Goal: Information Seeking & Learning: Learn about a topic

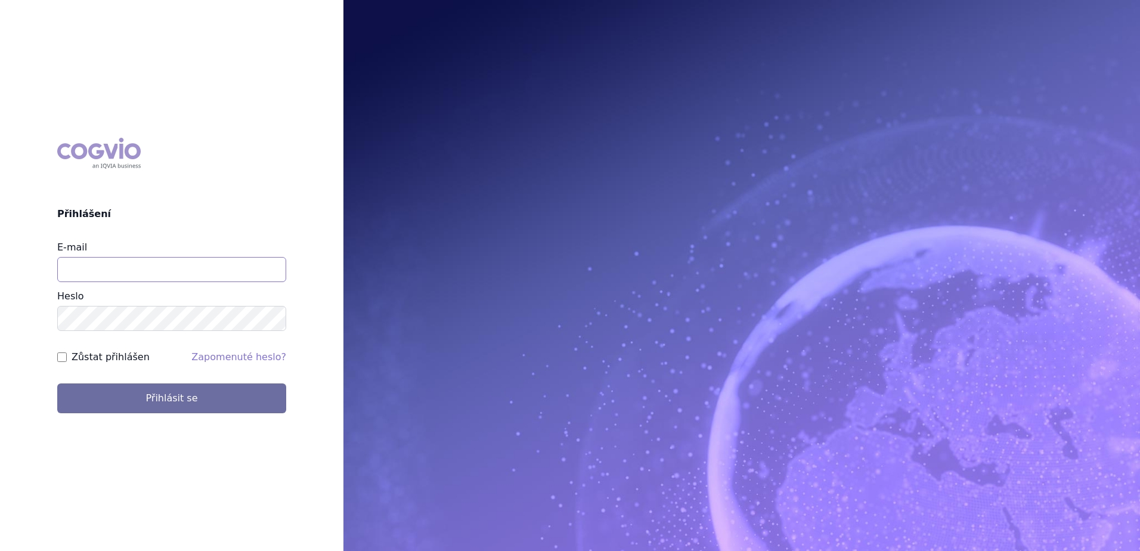
click at [132, 268] on input "E-mail" at bounding box center [171, 269] width 229 height 25
type input "[EMAIL_ADDRESS][DOMAIN_NAME]"
click at [57, 383] on button "Přihlásit se" at bounding box center [171, 398] width 229 height 30
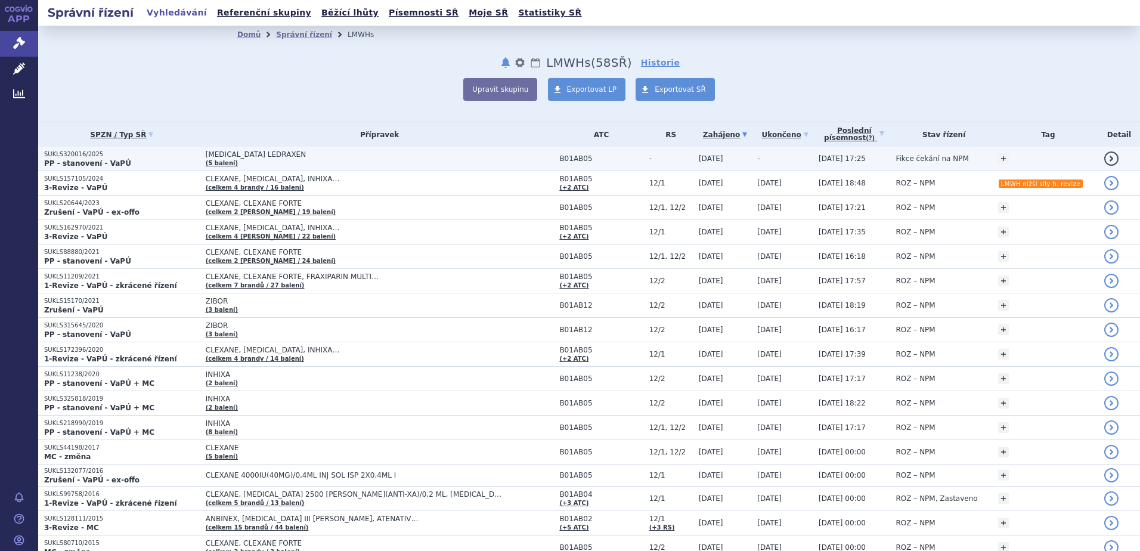
click at [305, 154] on span "ENOXAPARIN SODIUM LEDRAXEN" at bounding box center [355, 154] width 298 height 8
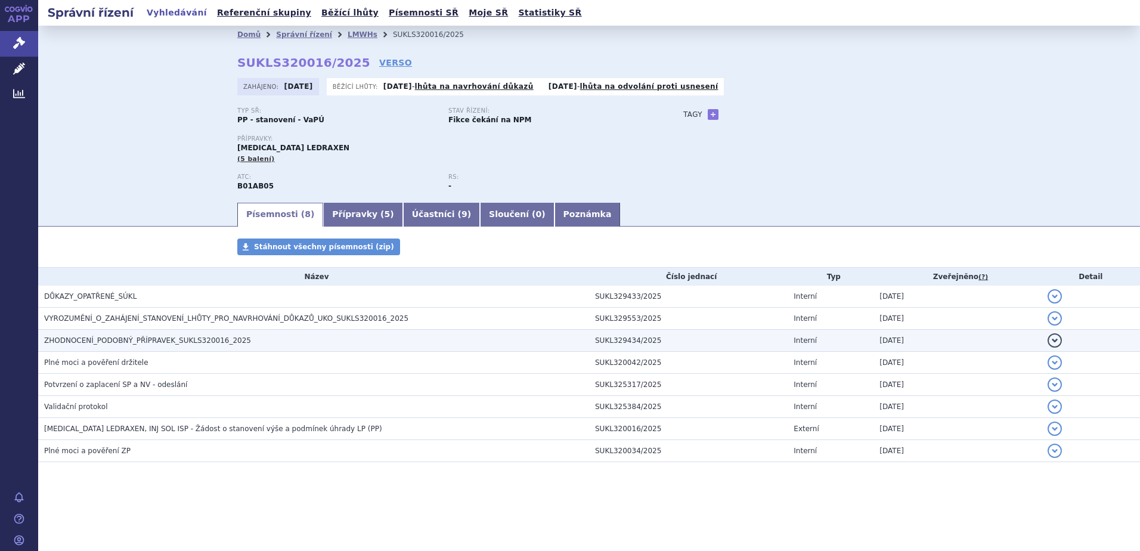
click at [88, 338] on span "ZHODNOCENÍ_PODOBNÝ_PŘÍPRAVEK_SUKLS320016_2025" at bounding box center [147, 340] width 207 height 8
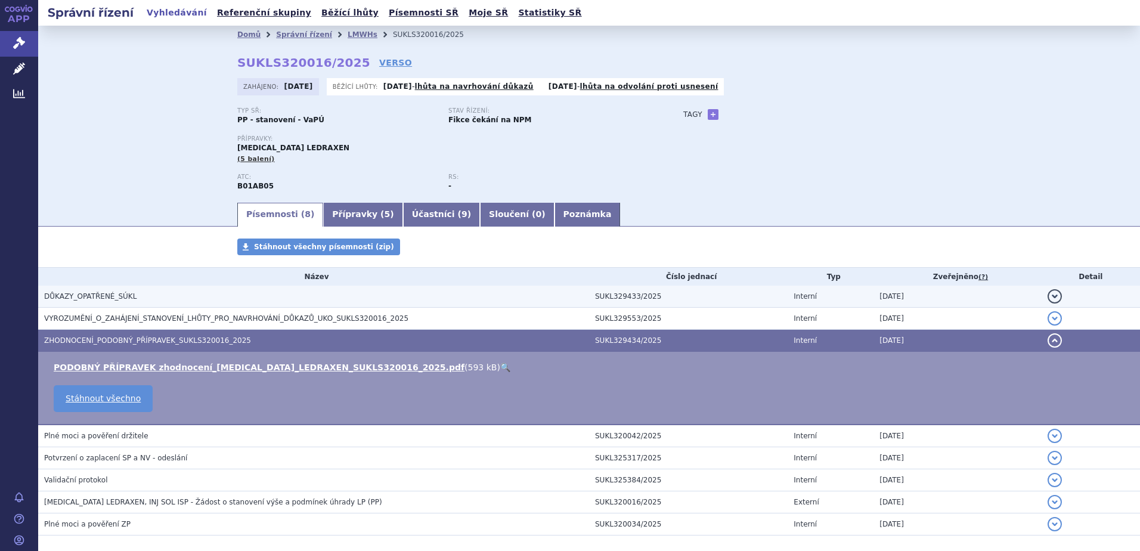
click at [144, 294] on h3 "DŮKAZY_OPATŘENÉ_SÚKL" at bounding box center [316, 296] width 545 height 12
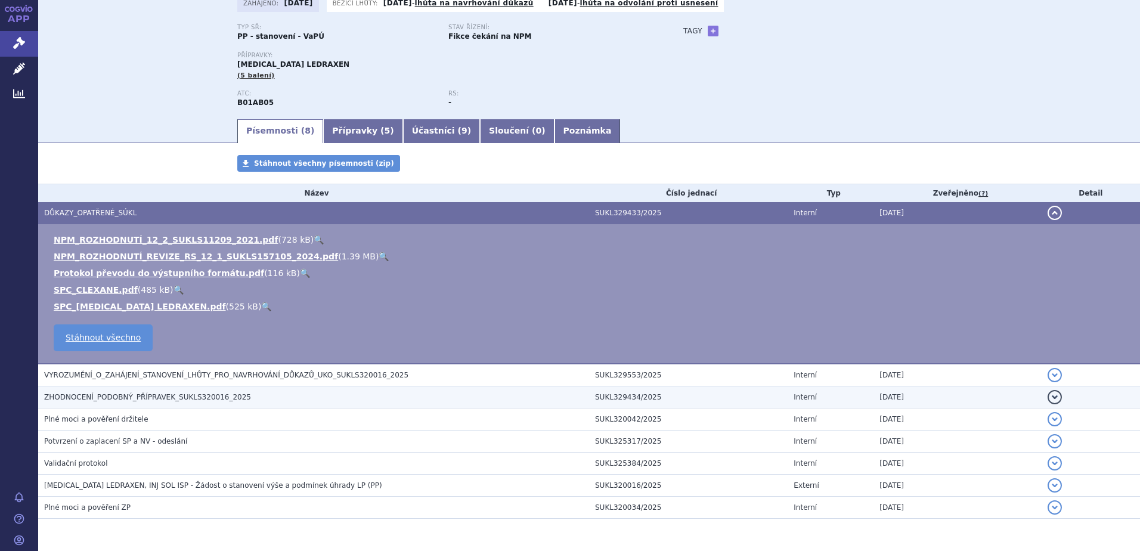
scroll to position [119, 0]
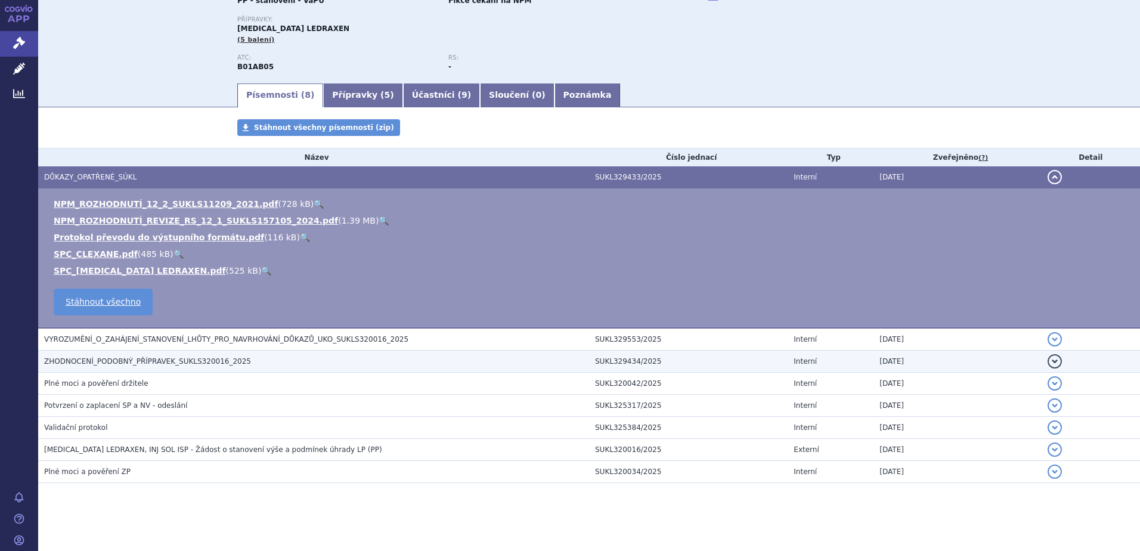
click at [199, 355] on td "ZHODNOCENÍ_PODOBNÝ_PŘÍPRAVEK_SUKLS320016_2025" at bounding box center [313, 362] width 551 height 22
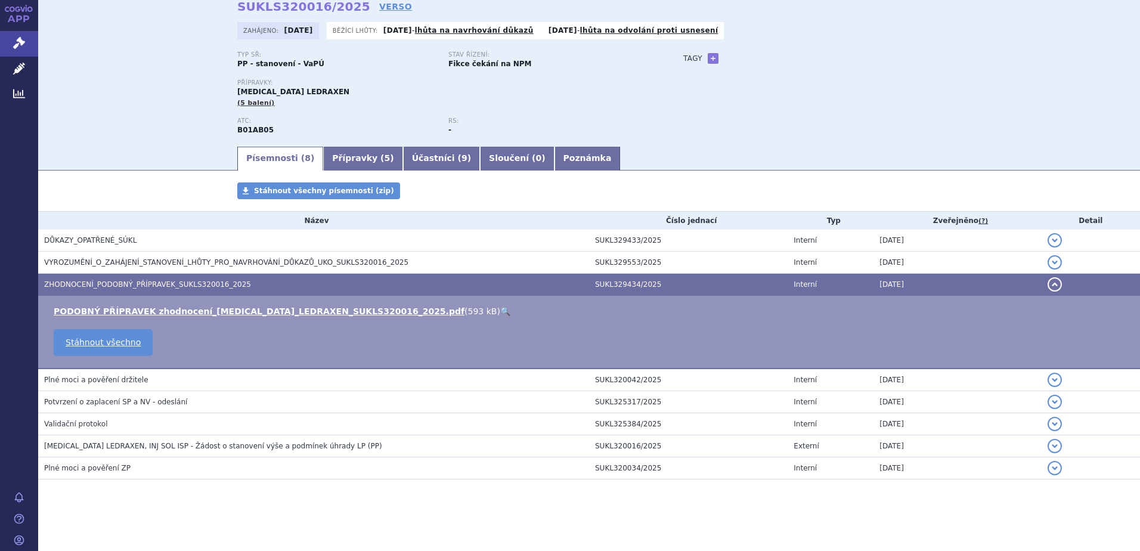
scroll to position [56, 0]
click at [500, 312] on link "🔍" at bounding box center [505, 311] width 10 height 10
